Goal: Find contact information: Find contact information

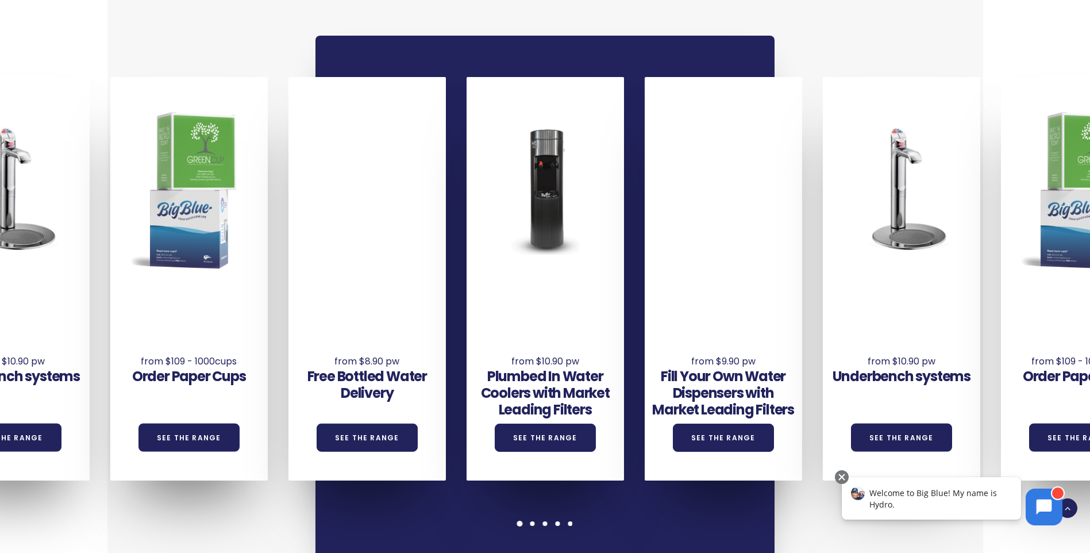
scroll to position [862, 0]
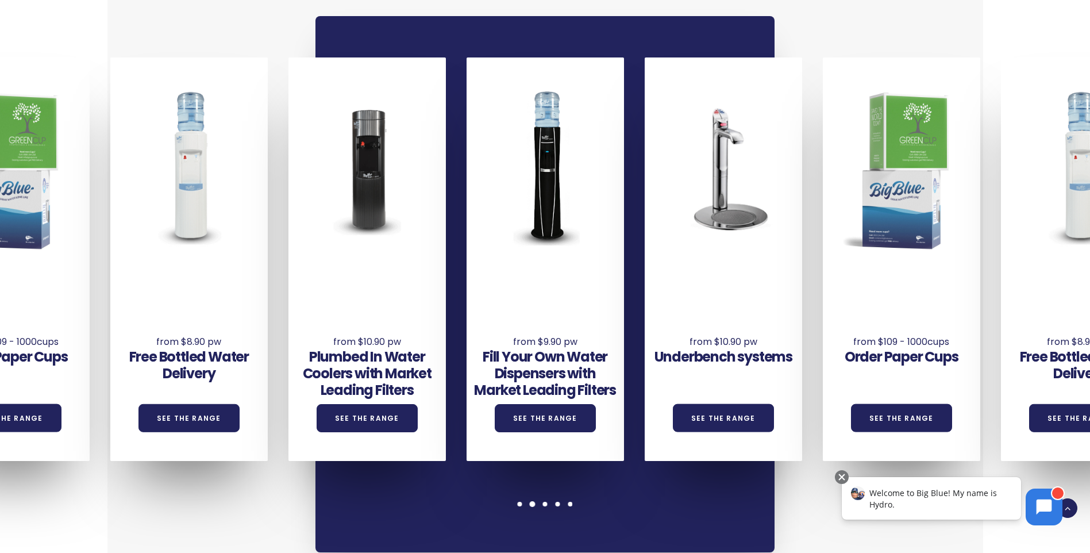
drag, startPoint x: 699, startPoint y: 469, endPoint x: 575, endPoint y: 474, distance: 124.2
click at [575, 474] on div "Underbench systems See the Range Order Paper Cups See the Range Free Bottled Wa…" at bounding box center [545, 284] width 459 height 536
drag, startPoint x: 561, startPoint y: 468, endPoint x: 633, endPoint y: 461, distance: 72.2
click at [633, 461] on div "Underbench systems See the Range Order Paper Cups See the Range Free Bottled Wa…" at bounding box center [545, 284] width 459 height 536
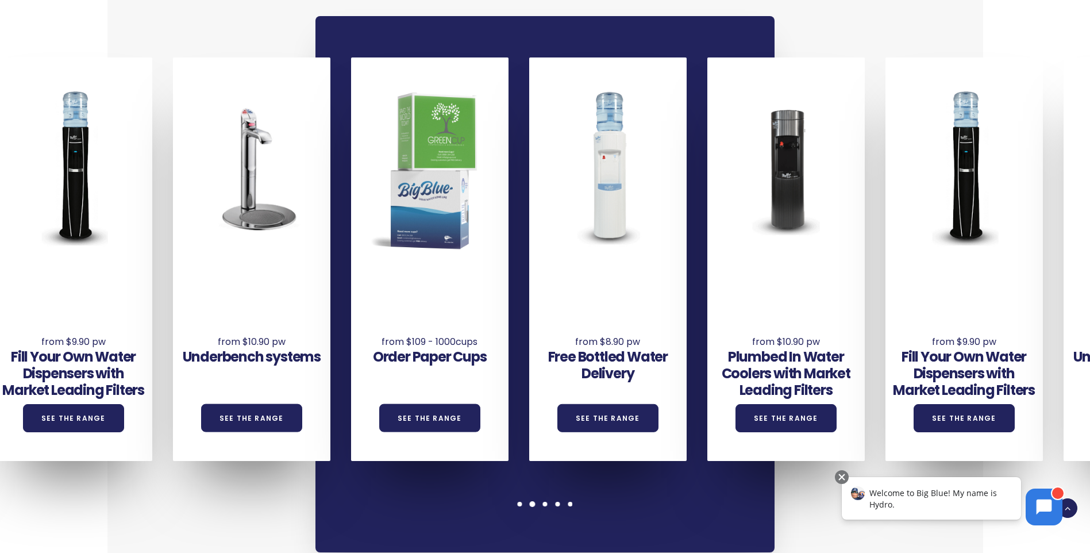
drag, startPoint x: 777, startPoint y: 259, endPoint x: 409, endPoint y: 273, distance: 367.6
click at [408, 273] on div "Order Paper Cups See the Range" at bounding box center [429, 259] width 157 height 404
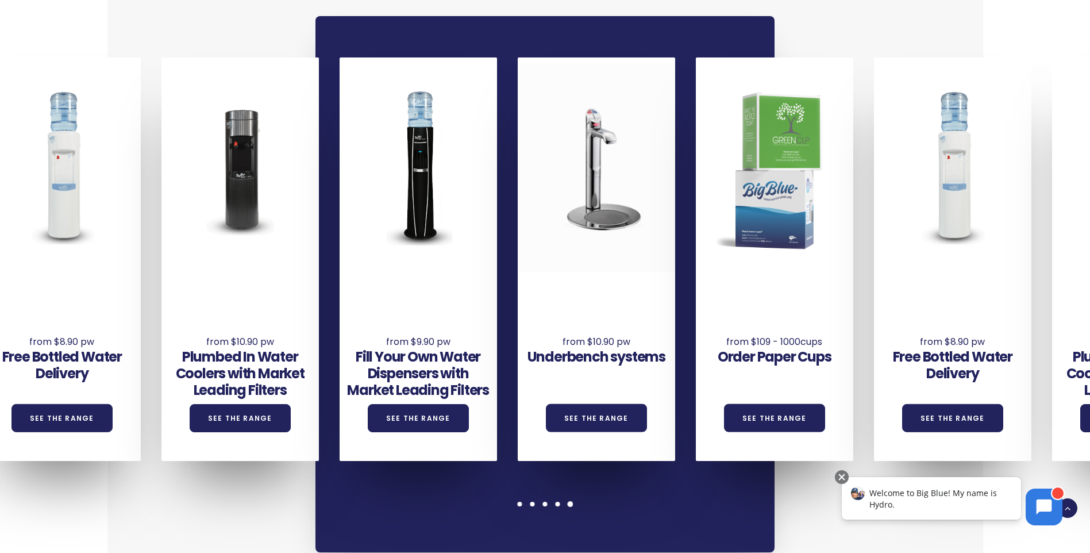
drag, startPoint x: 1006, startPoint y: 221, endPoint x: 518, endPoint y: 242, distance: 488.5
click at [518, 242] on div "Underbench systems See the Range Order Paper Cups See the Range Free Bottled Wa…" at bounding box center [607, 259] width 2138 height 404
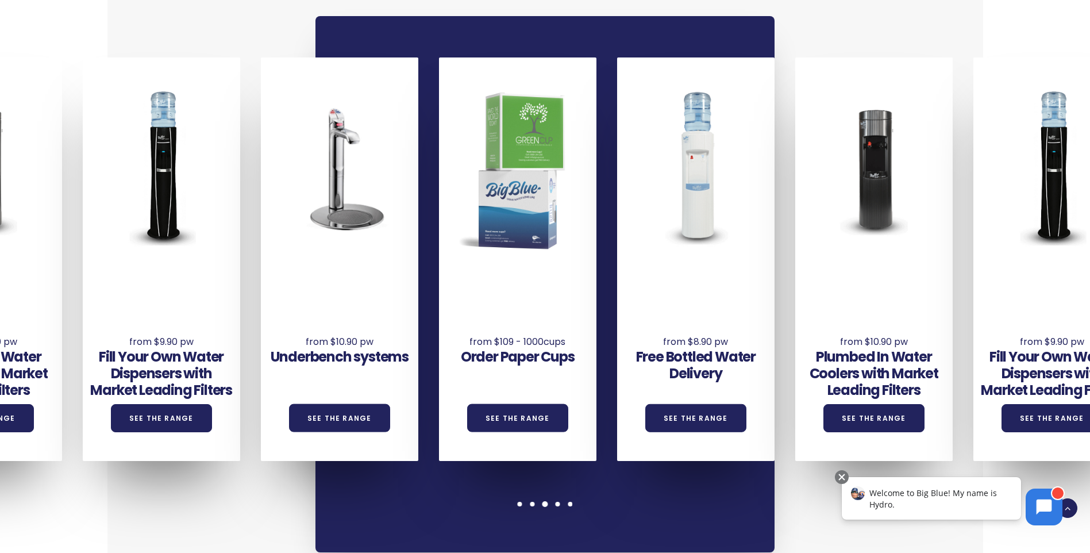
drag, startPoint x: 832, startPoint y: 243, endPoint x: 579, endPoint y: 255, distance: 253.2
click at [617, 255] on div "Free Bottled Water Delivery See the Range" at bounding box center [695, 259] width 157 height 404
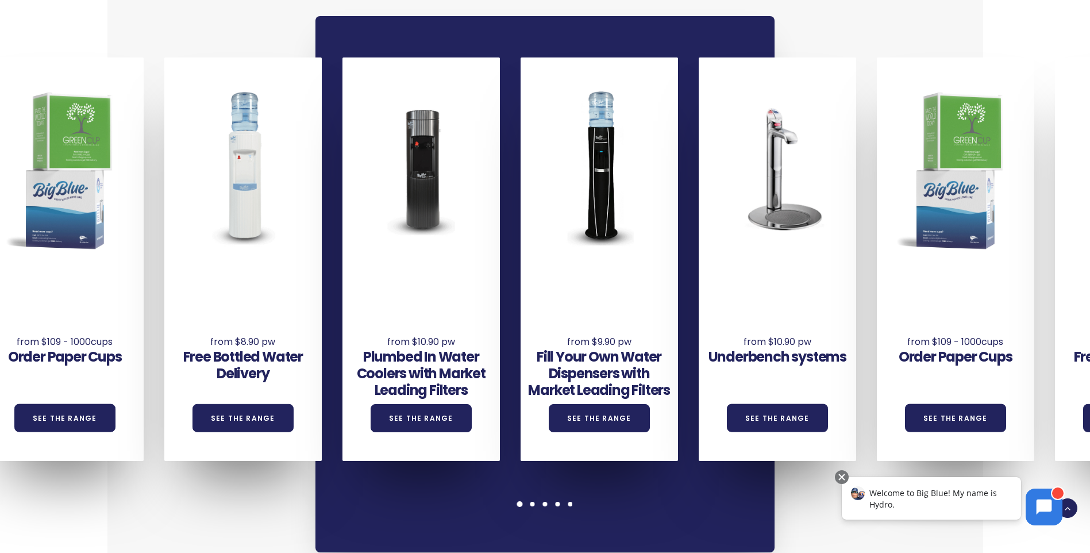
drag, startPoint x: 787, startPoint y: 249, endPoint x: 428, endPoint y: 255, distance: 359.3
click at [429, 254] on div "Underbench systems See the Range Order Paper Cups See the Range Free Bottled Wa…" at bounding box center [788, 259] width 2138 height 404
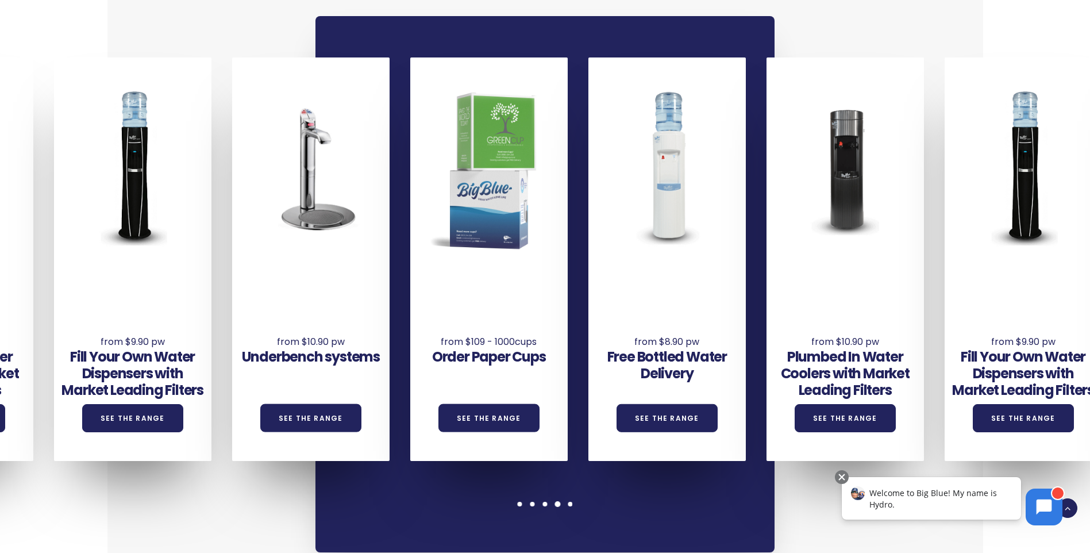
drag, startPoint x: 923, startPoint y: 255, endPoint x: 483, endPoint y: 268, distance: 439.9
click at [483, 268] on div "Underbench systems See the Range Order Paper Cups See the Range Free Bottled Wa…" at bounding box center [321, 259] width 2138 height 404
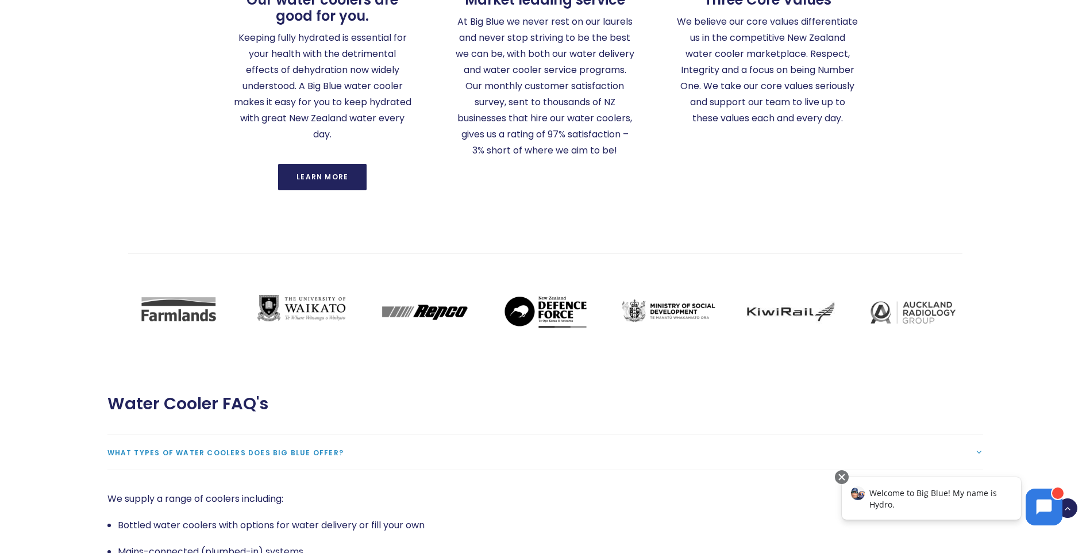
scroll to position [2242, 0]
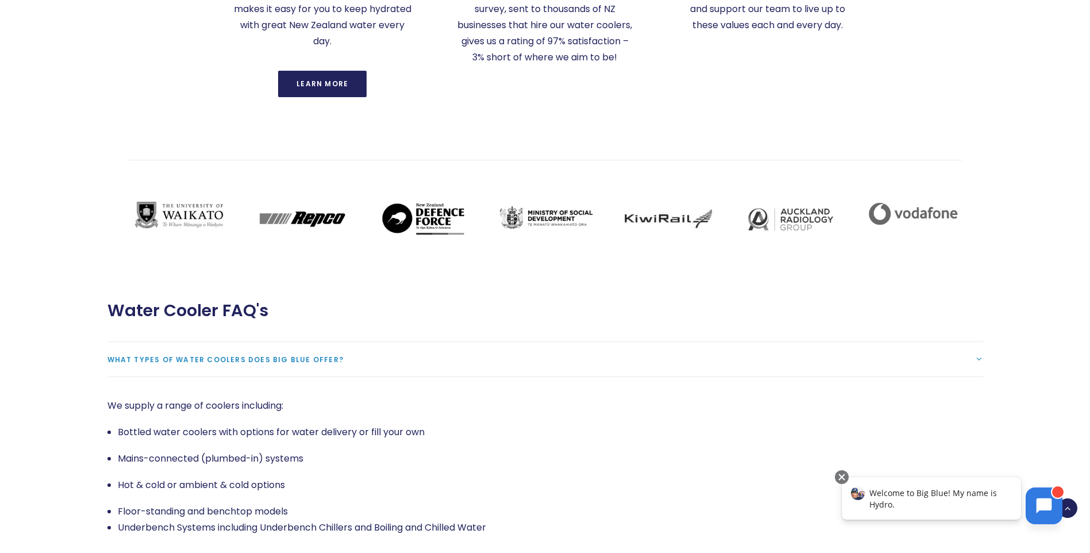
click at [1048, 510] on icon at bounding box center [1045, 506] width 16 height 16
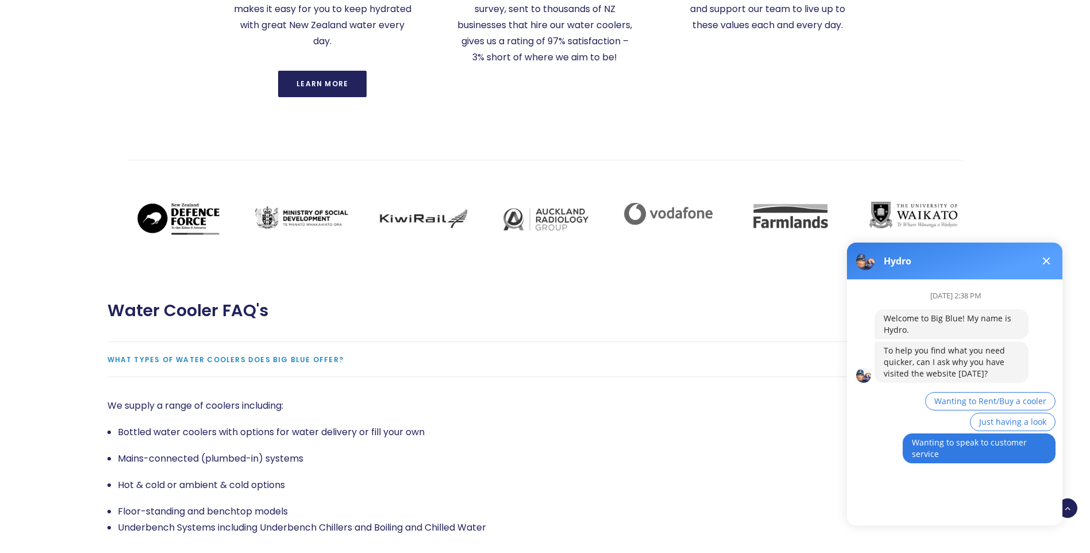
click at [939, 448] on button "Wanting to speak to customer service" at bounding box center [979, 448] width 153 height 30
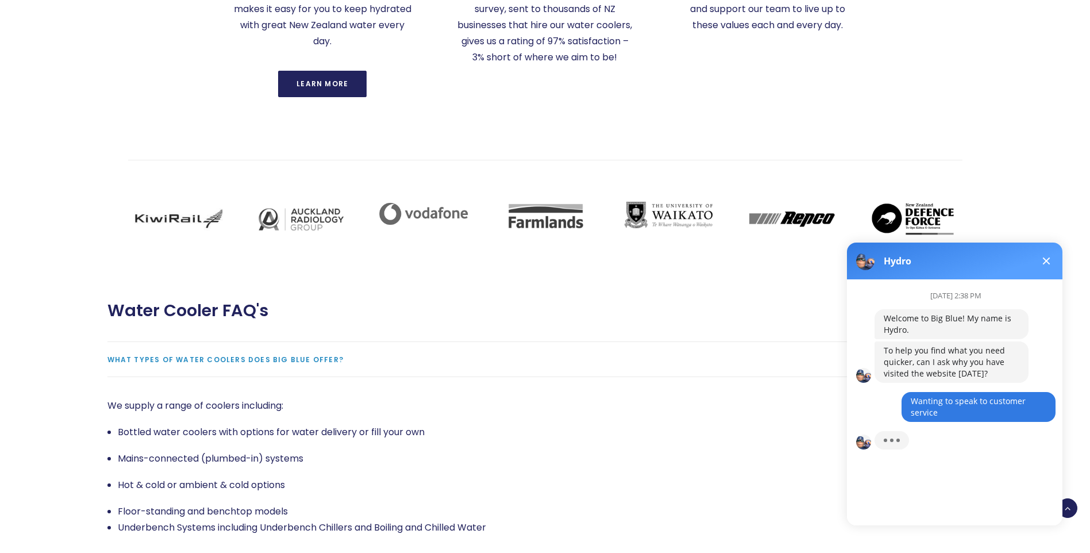
scroll to position [8, 0]
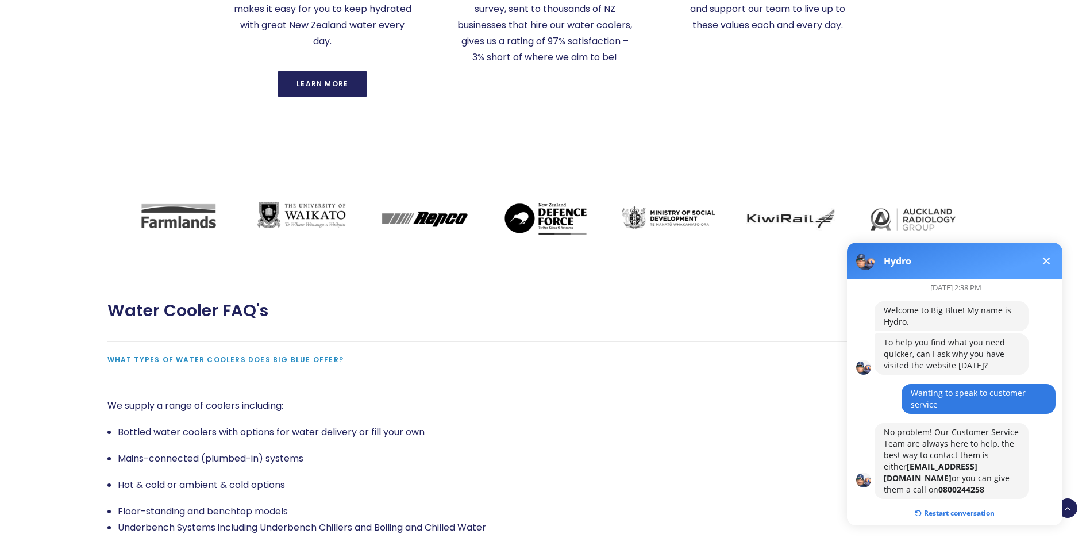
click at [963, 502] on button "Restart conversation" at bounding box center [954, 513] width 97 height 22
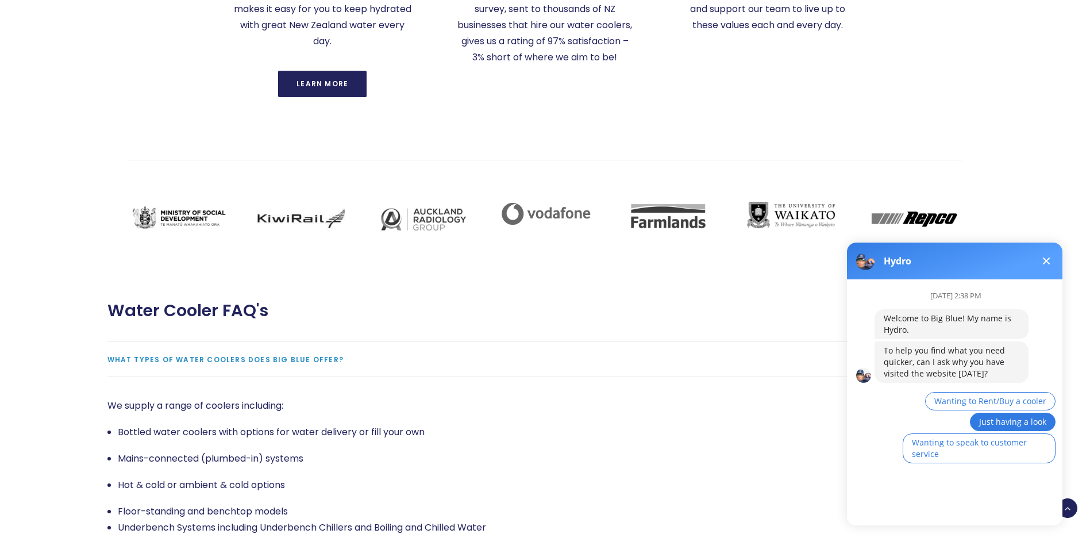
scroll to position [2472, 0]
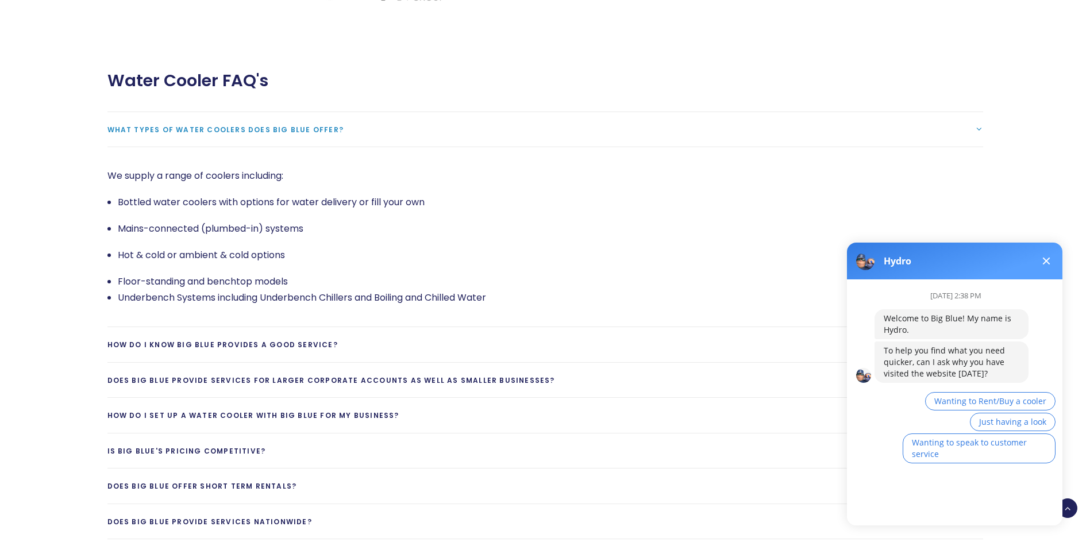
click at [1047, 259] on span at bounding box center [1046, 261] width 7 height 7
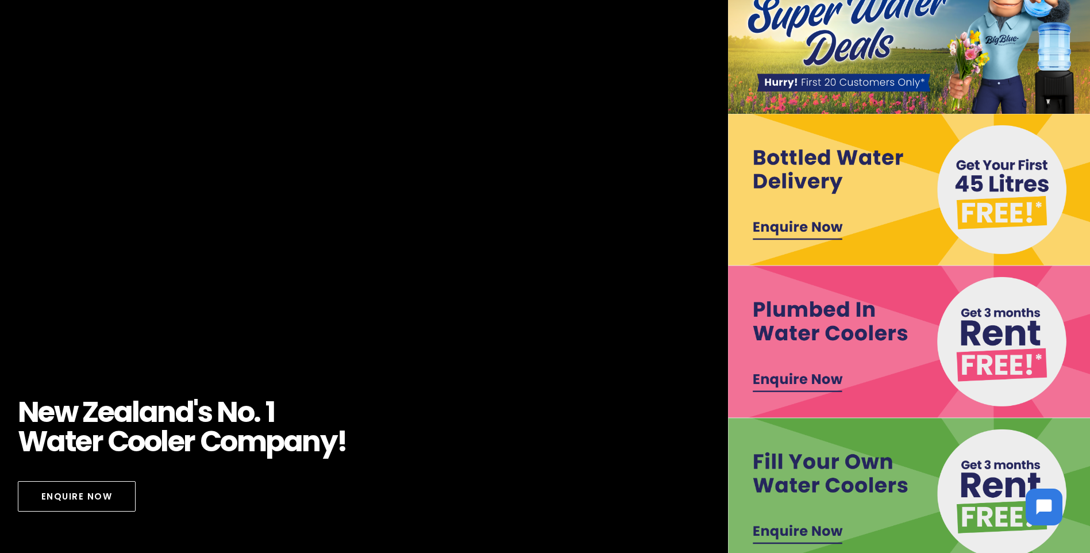
scroll to position [0, 0]
